Goal: Transaction & Acquisition: Book appointment/travel/reservation

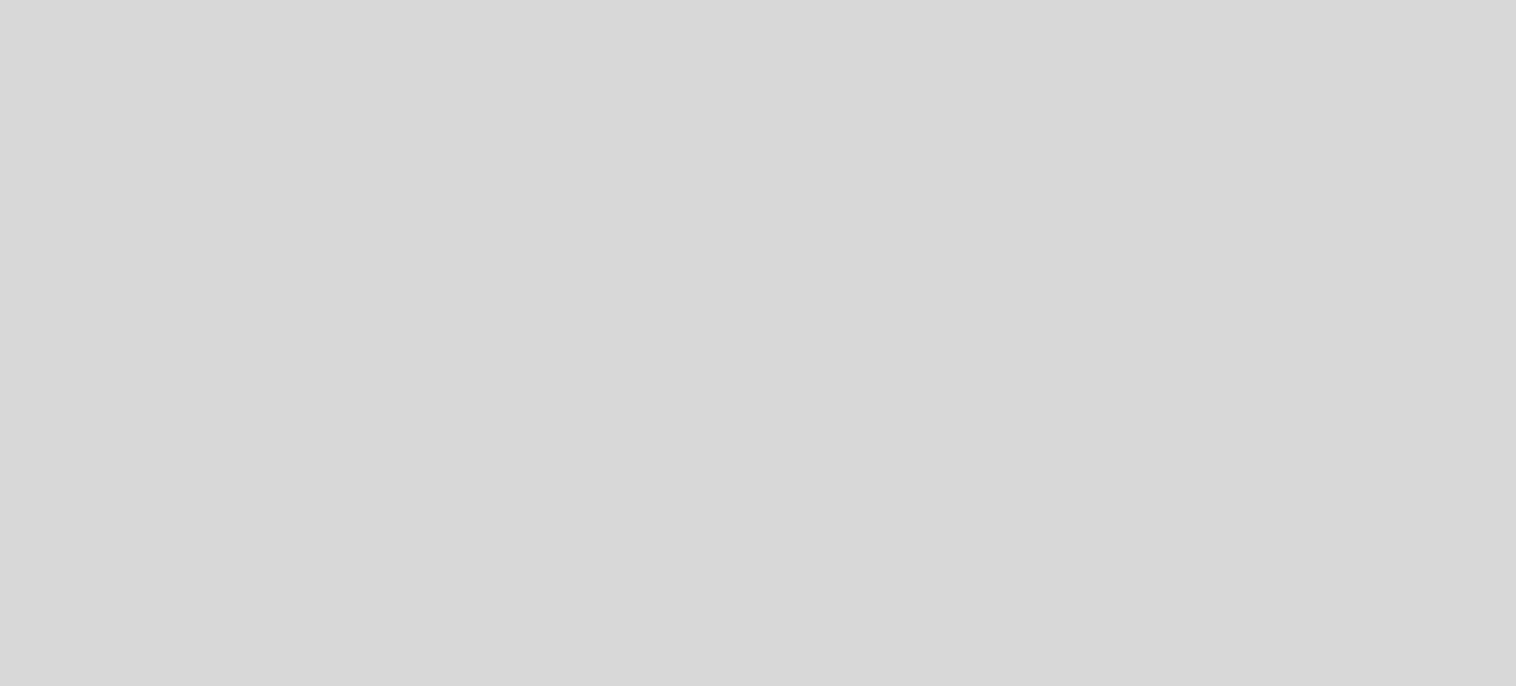
select select "es"
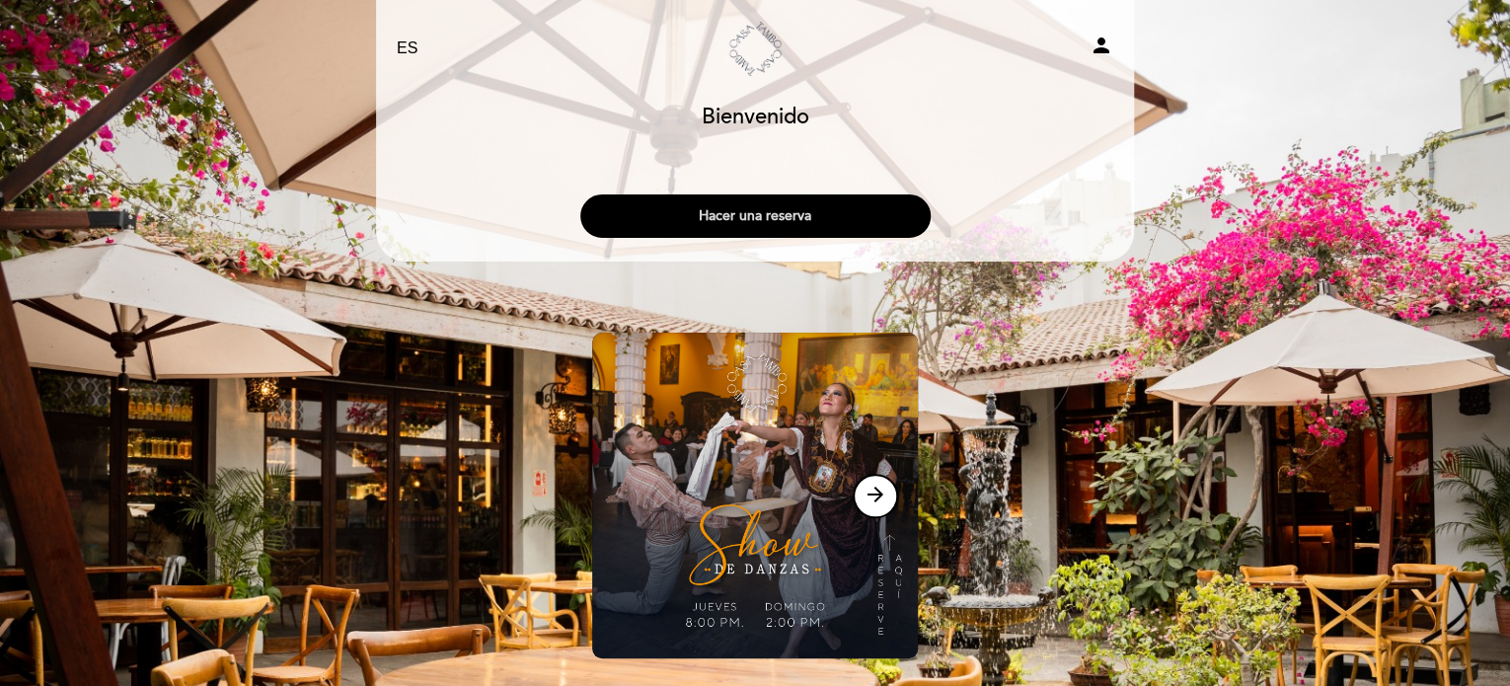
click at [773, 215] on button "Hacer una reserva" at bounding box center [755, 215] width 350 height 43
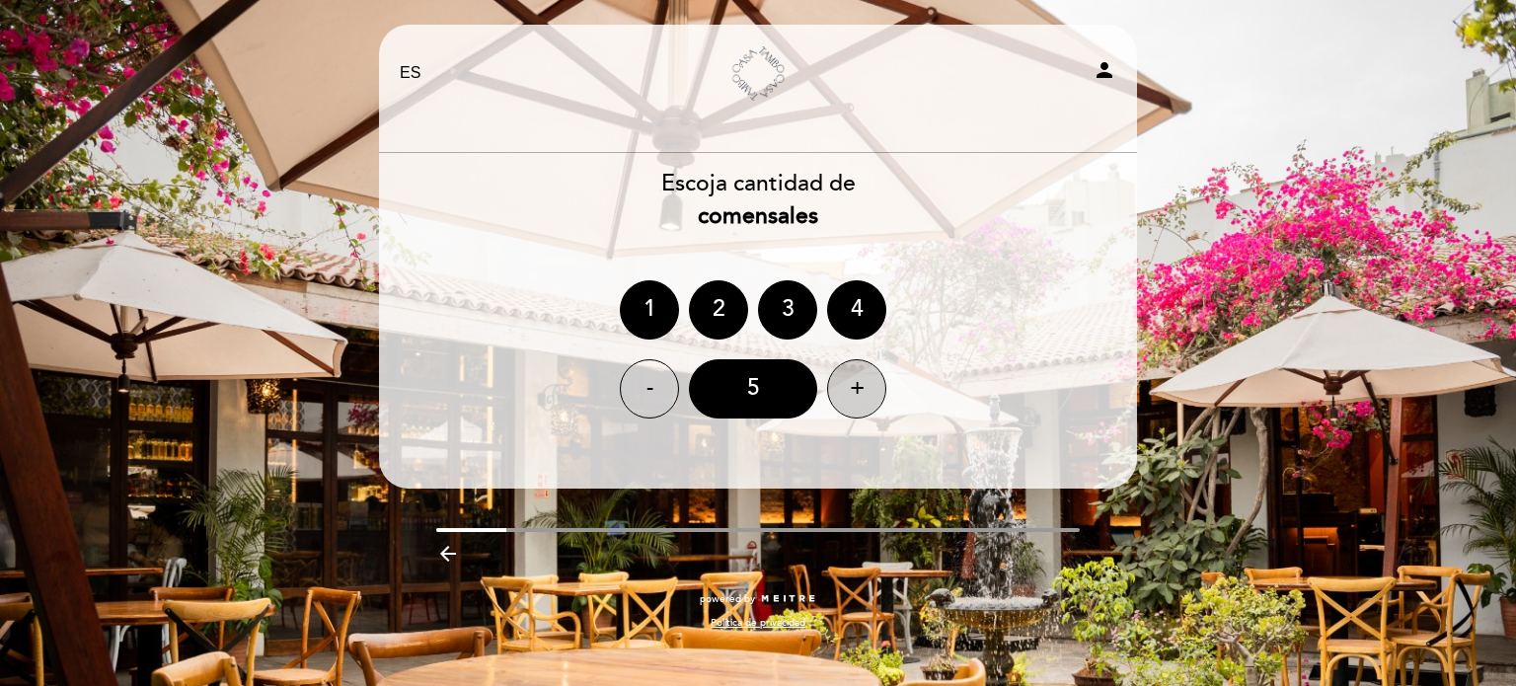
click at [863, 400] on div "+" at bounding box center [856, 388] width 59 height 59
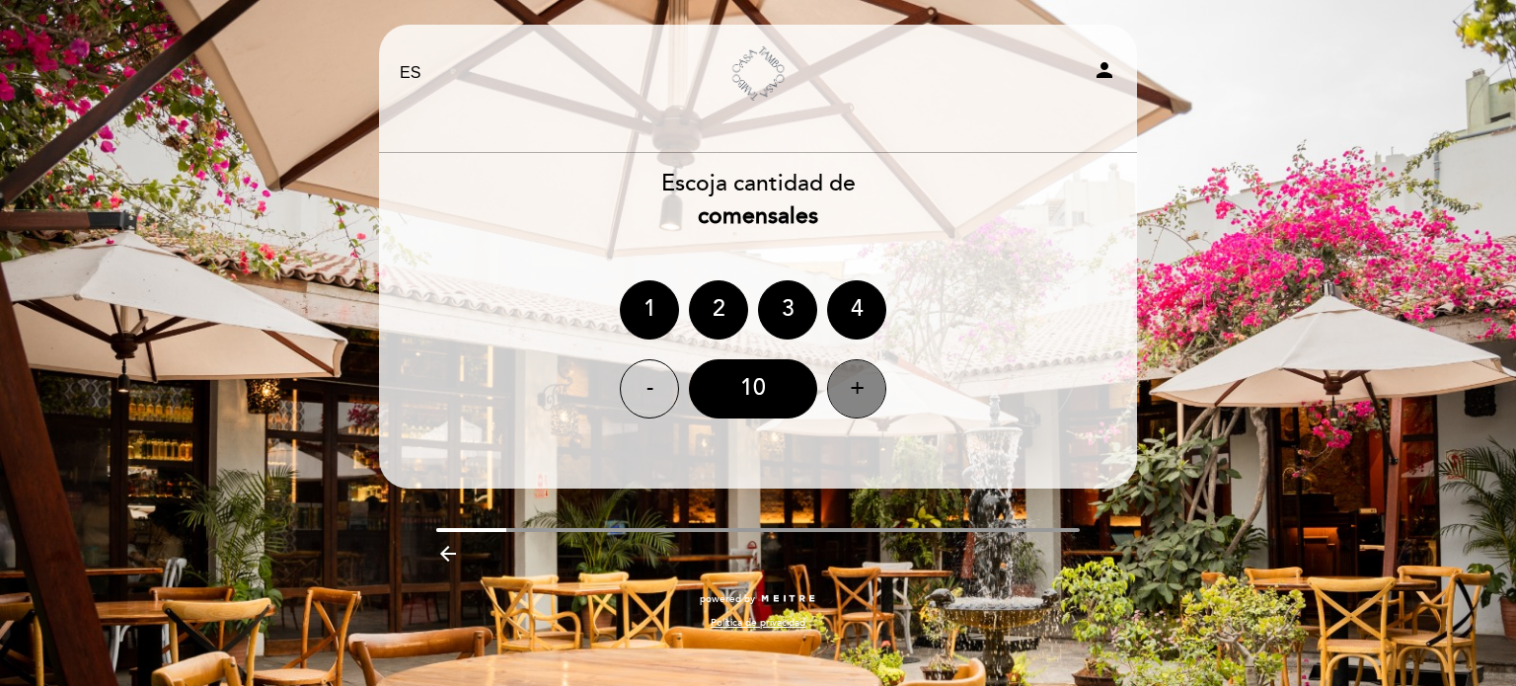
click at [863, 400] on div "+" at bounding box center [856, 388] width 59 height 59
click at [1009, 402] on div "- 13 +" at bounding box center [758, 388] width 760 height 59
click at [861, 483] on header "EN ES PT [GEOGRAPHIC_DATA] person [GEOGRAPHIC_DATA] [GEOGRAPHIC_DATA], Cambiar …" at bounding box center [758, 257] width 758 height 464
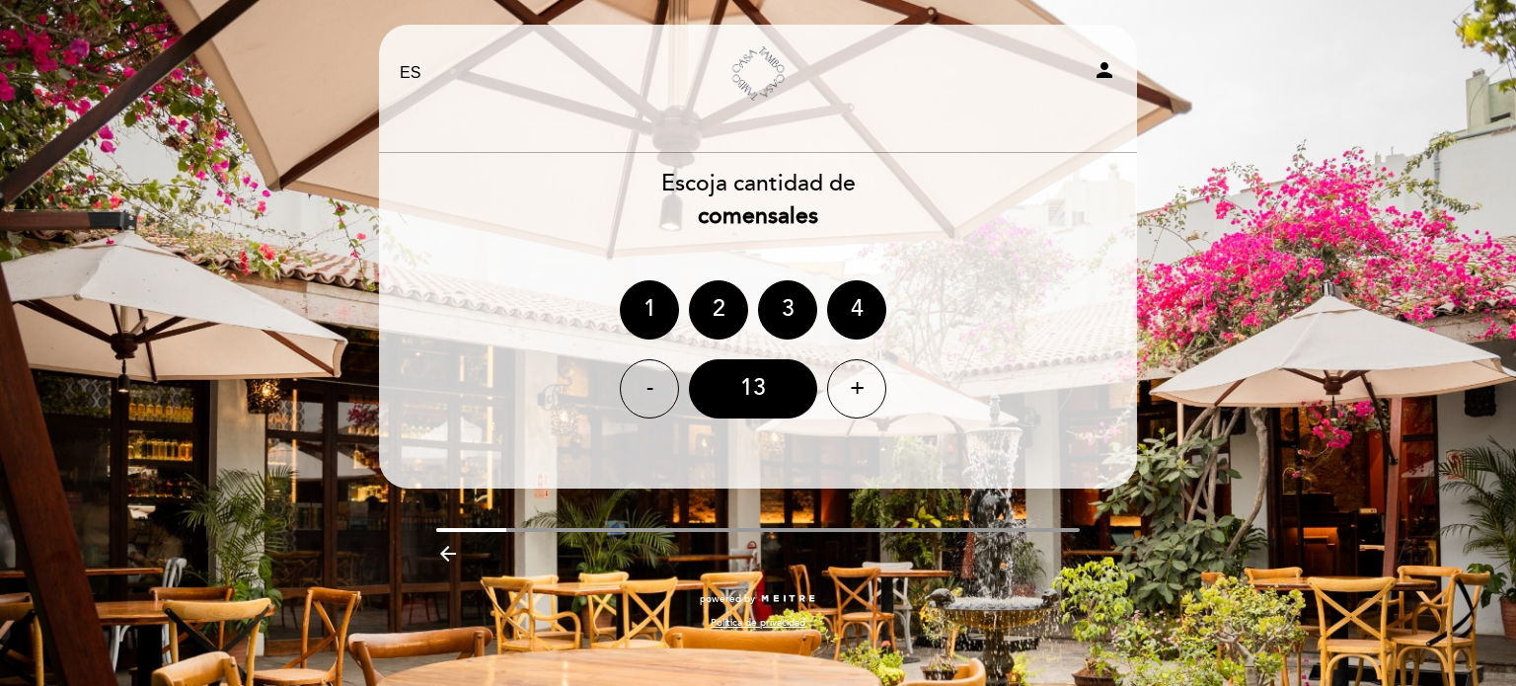
click at [730, 493] on div "EN ES PT [GEOGRAPHIC_DATA] person [GEOGRAPHIC_DATA] [GEOGRAPHIC_DATA], Cambiar …" at bounding box center [758, 337] width 788 height 625
click at [1108, 579] on div "EN ES PT [GEOGRAPHIC_DATA] person [GEOGRAPHIC_DATA] [GEOGRAPHIC_DATA], Cambiar …" at bounding box center [758, 337] width 788 height 625
click at [1101, 66] on icon "person" at bounding box center [1105, 70] width 24 height 24
click at [1026, 197] on div "Escoja cantidad de comensales" at bounding box center [758, 200] width 760 height 65
